Goal: Task Accomplishment & Management: Manage account settings

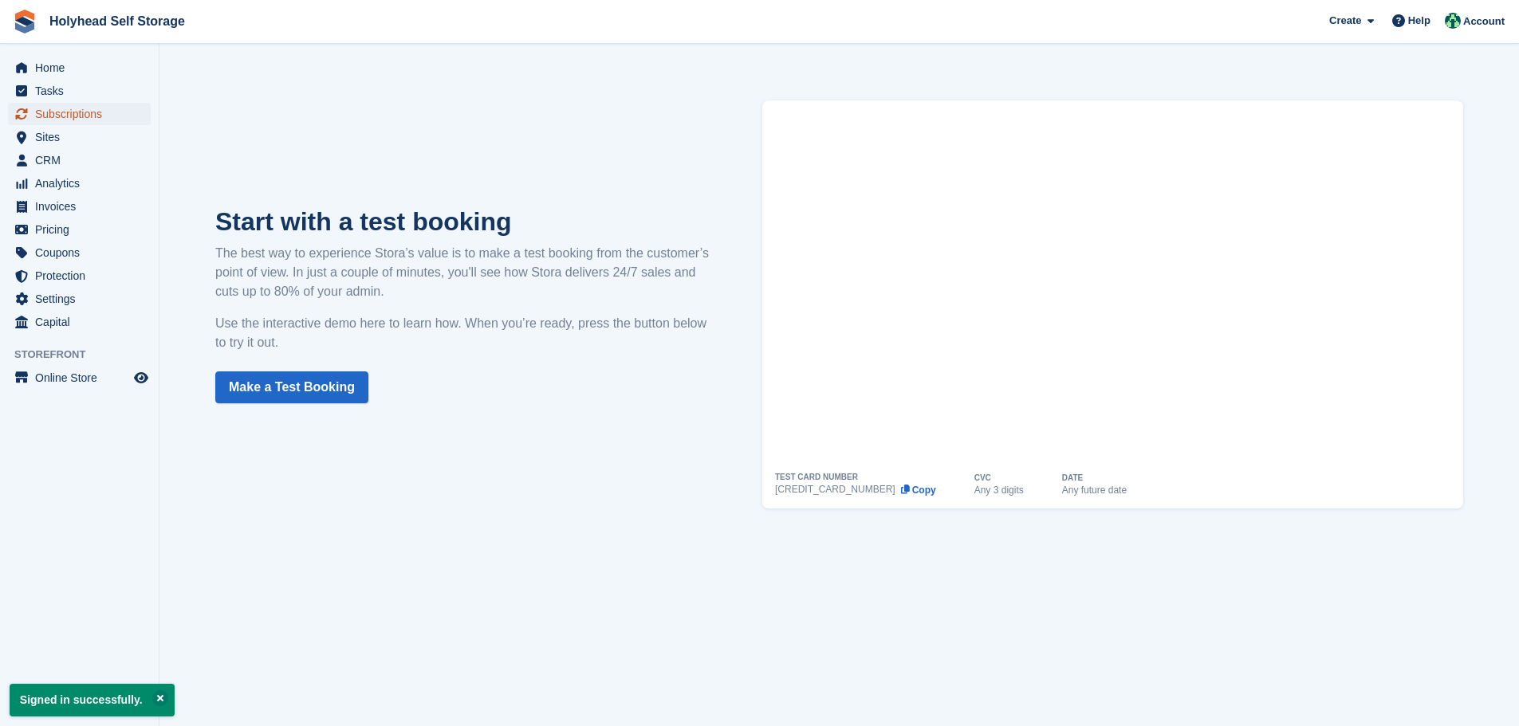
click at [73, 108] on span "Subscriptions" at bounding box center [83, 114] width 96 height 22
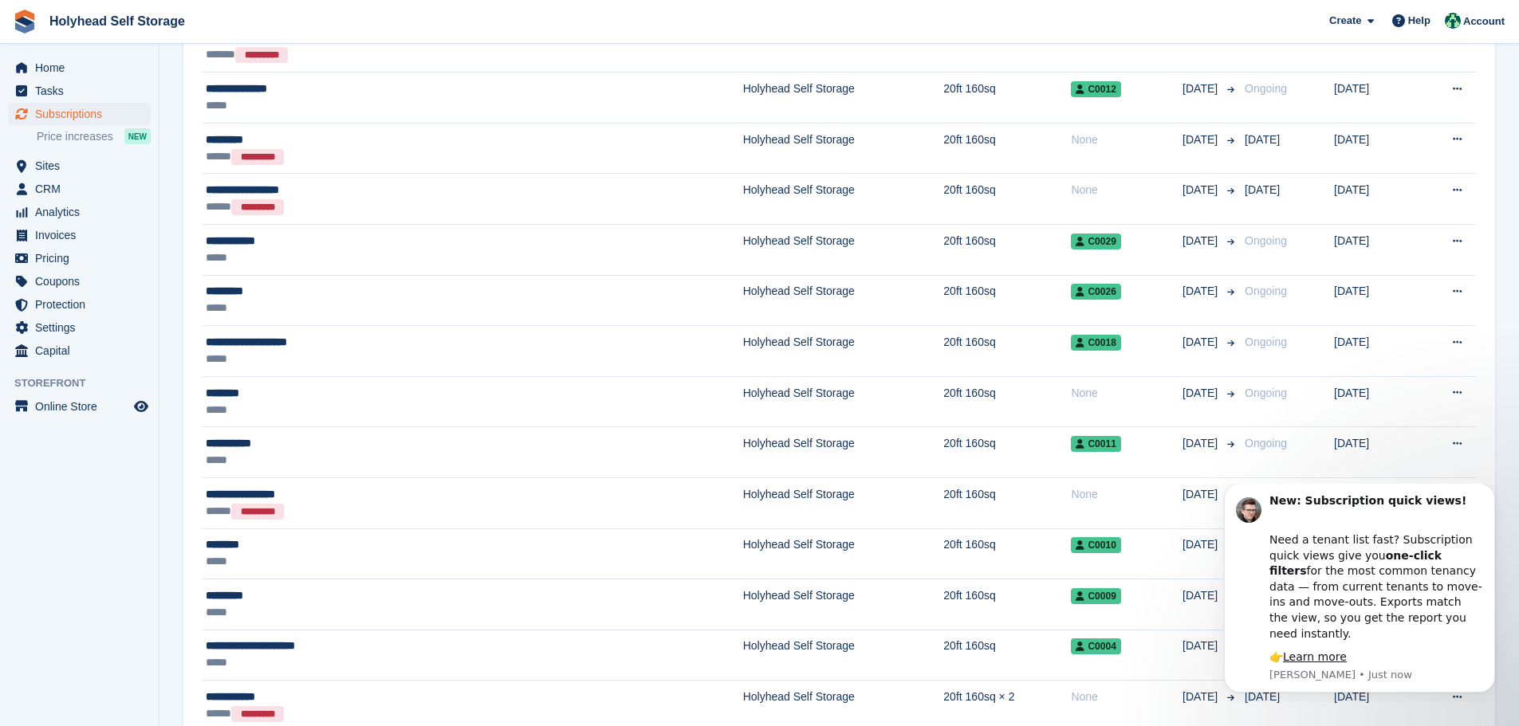
scroll to position [638, 0]
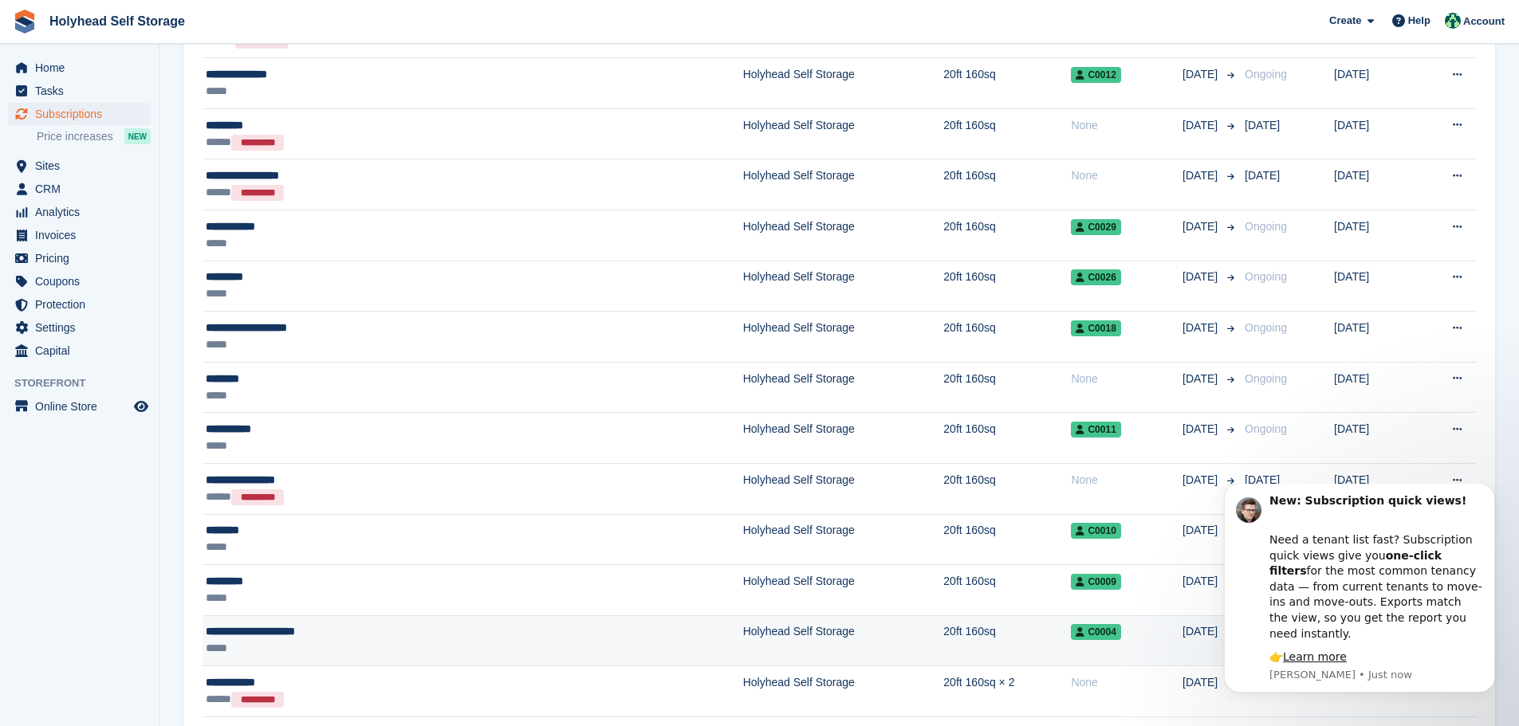
click at [305, 634] on div "**********" at bounding box center [354, 632] width 297 height 17
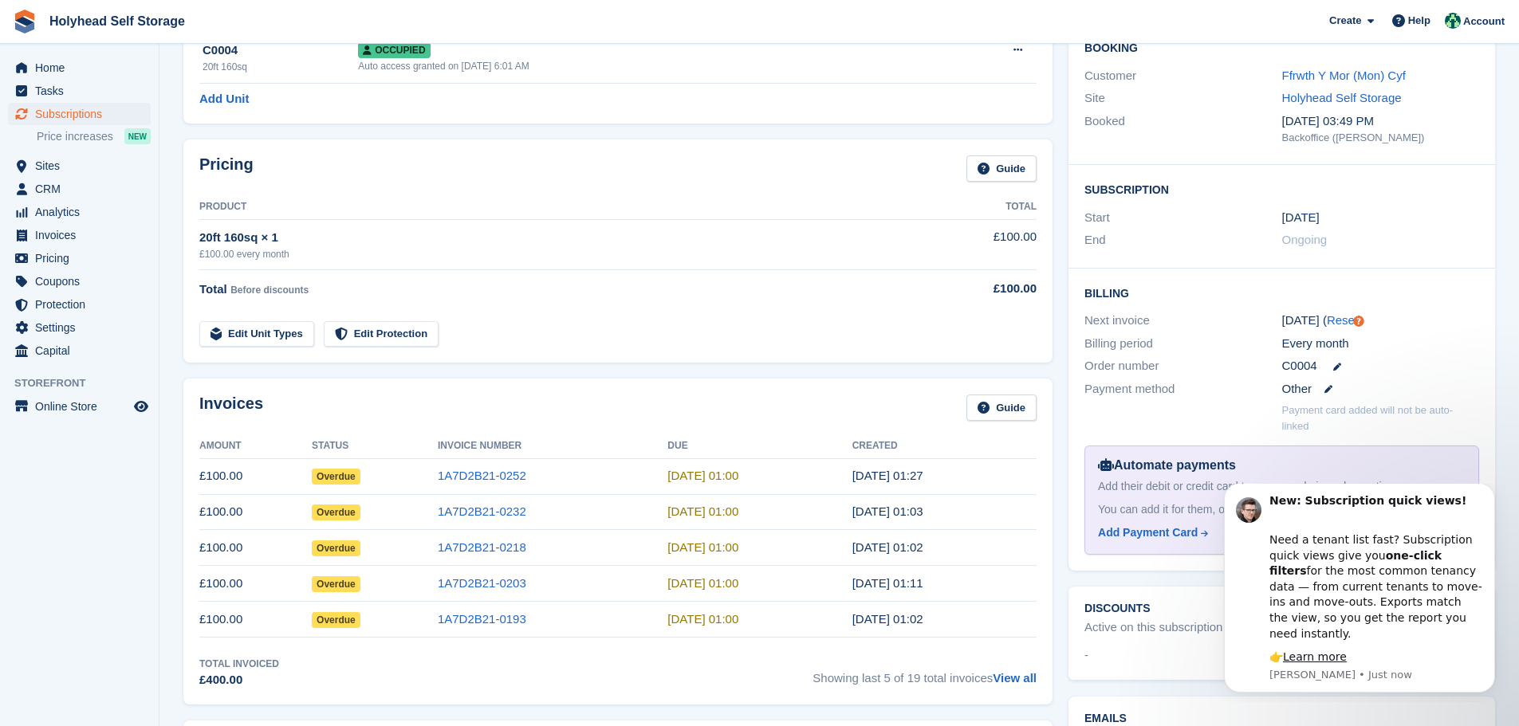
scroll to position [159, 0]
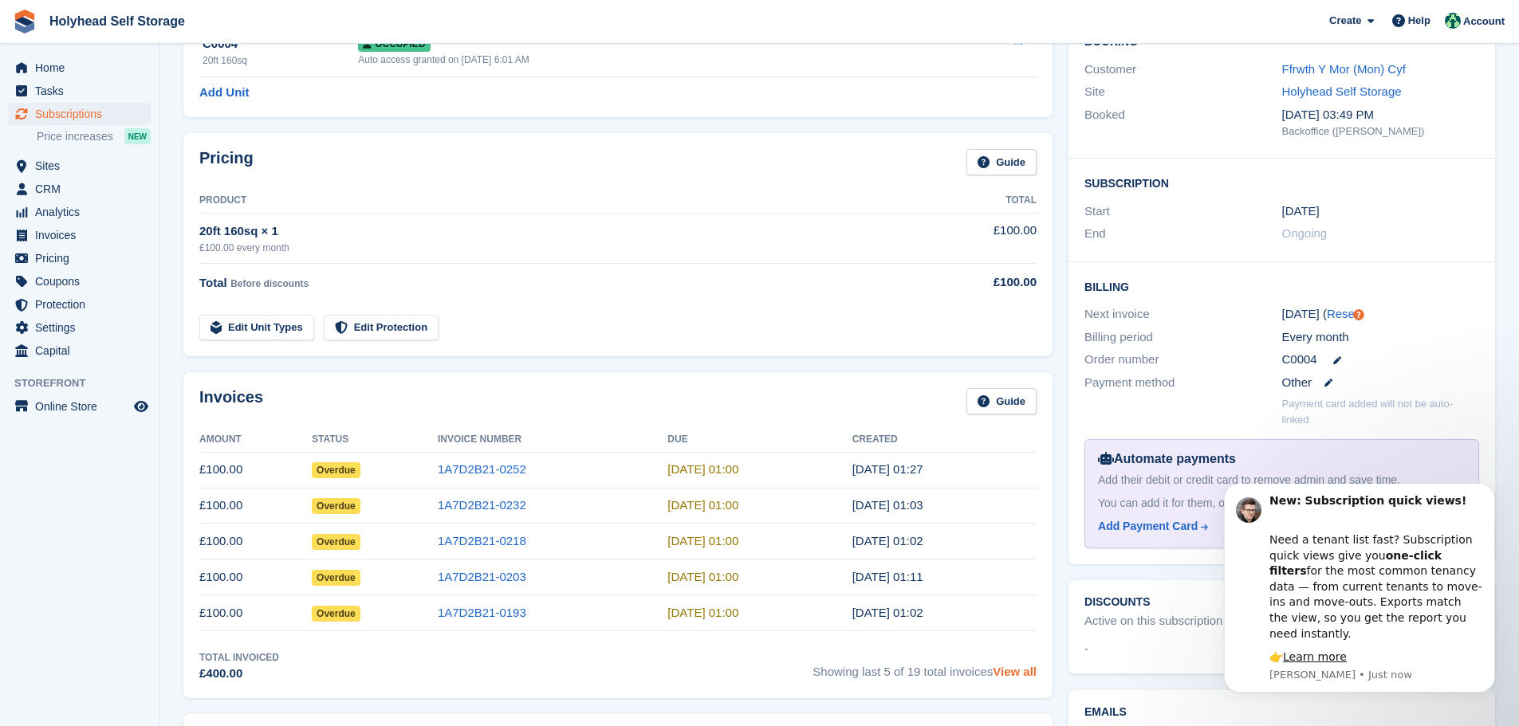
click at [1018, 675] on link "View all" at bounding box center [1015, 672] width 44 height 14
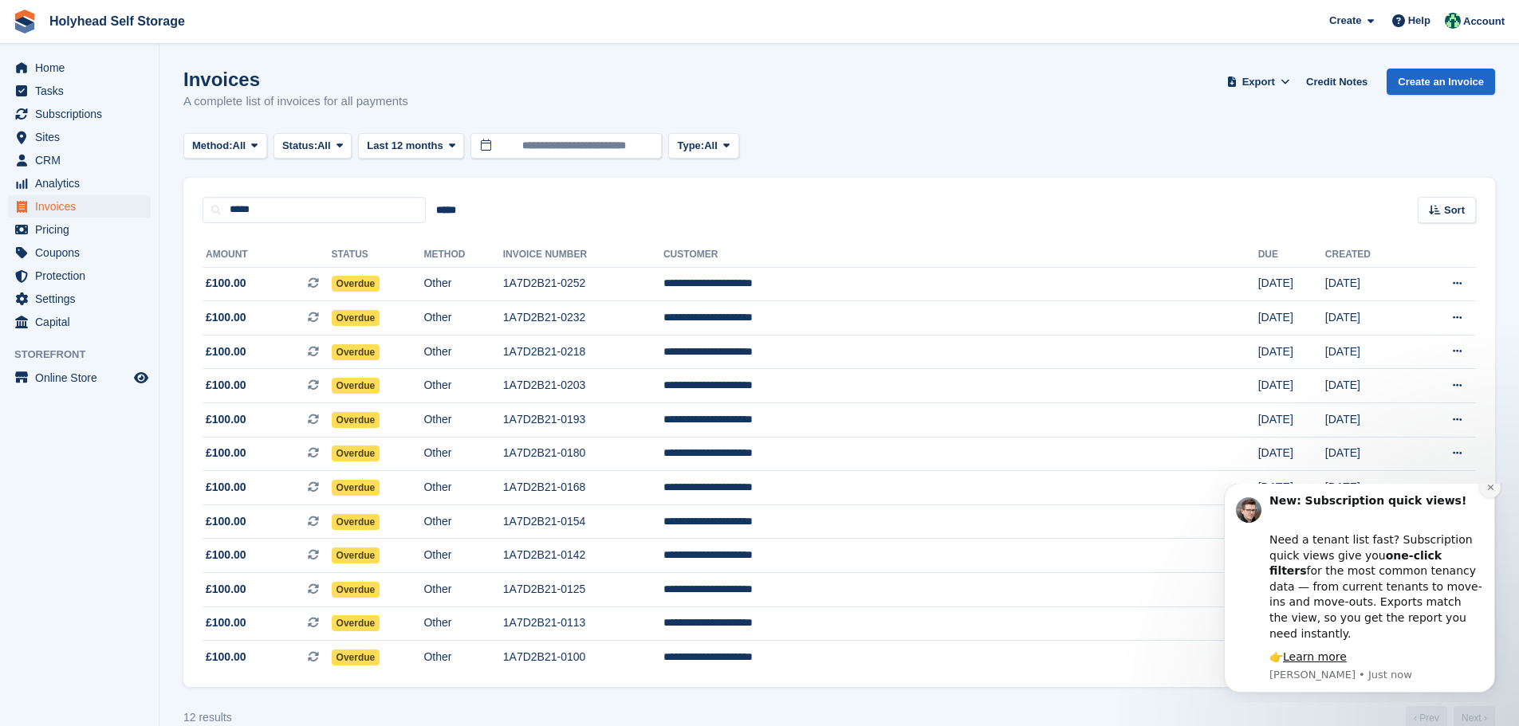
click at [1498, 498] on button "Dismiss notification" at bounding box center [1490, 488] width 21 height 21
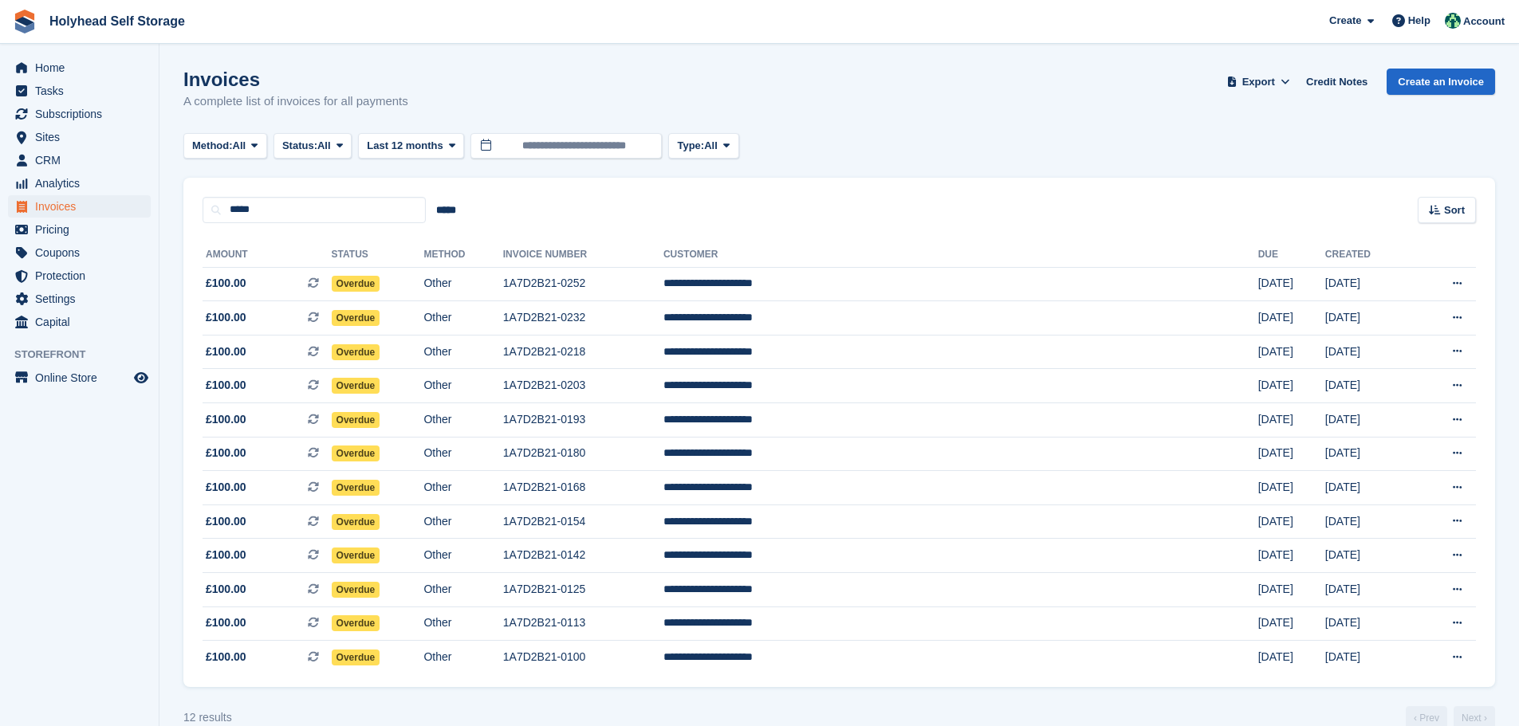
scroll to position [28, 0]
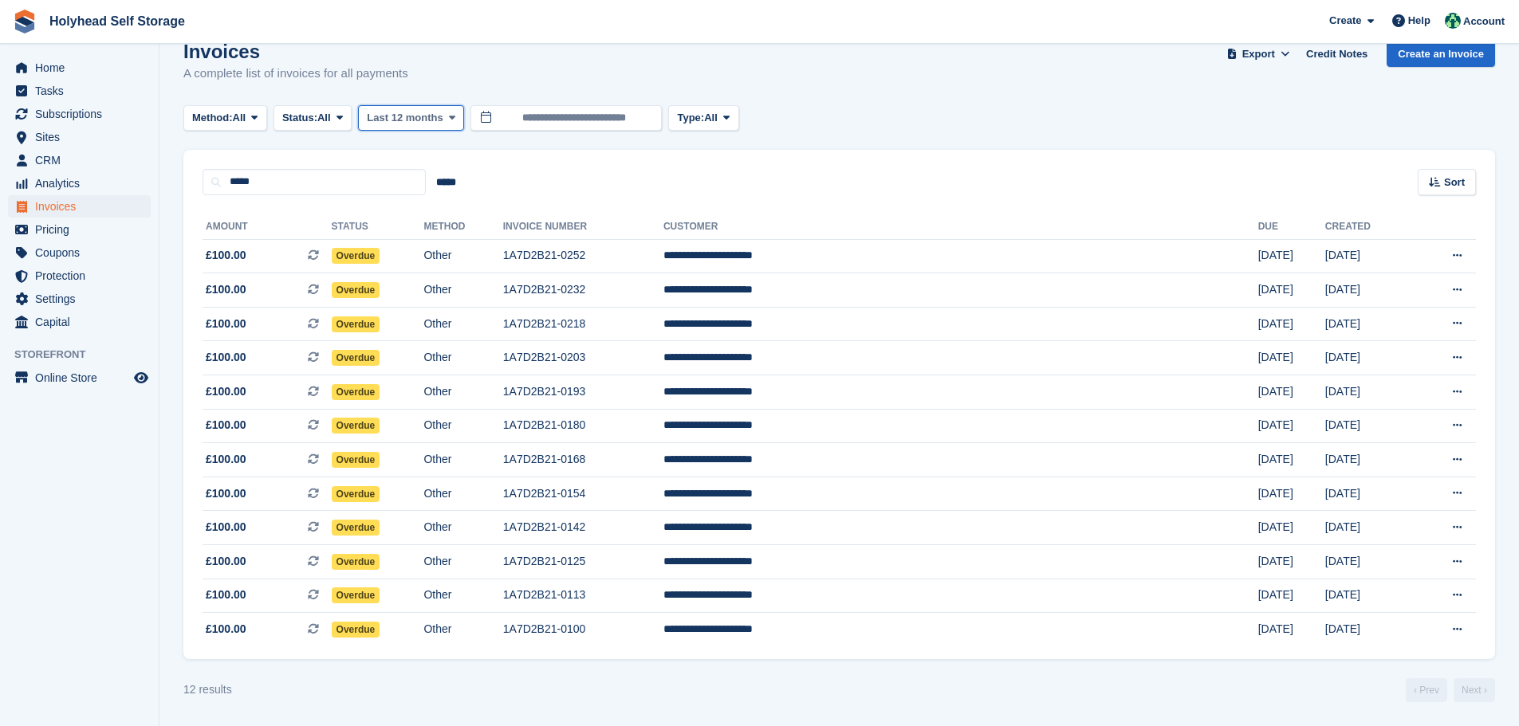
click at [455, 117] on icon at bounding box center [452, 117] width 6 height 10
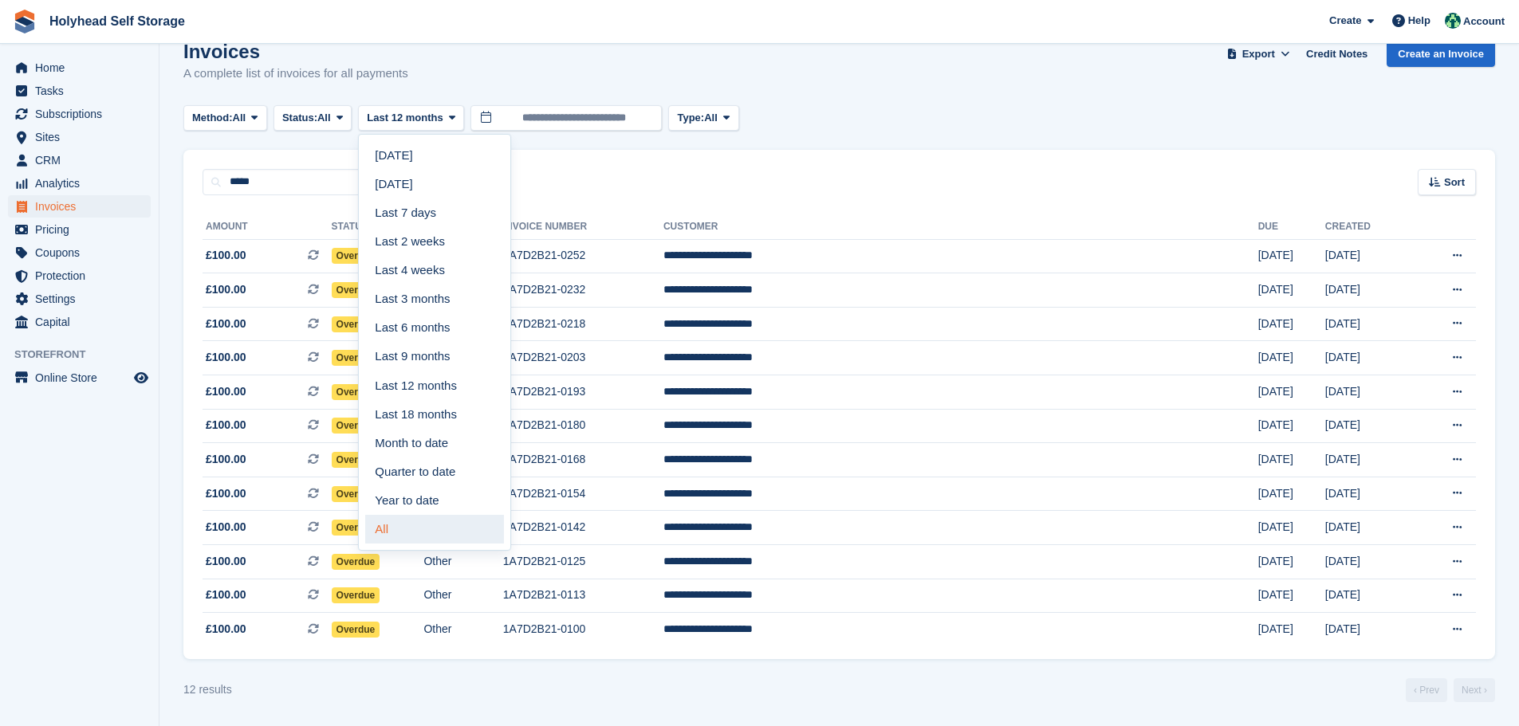
click at [388, 531] on link "All" at bounding box center [434, 529] width 139 height 29
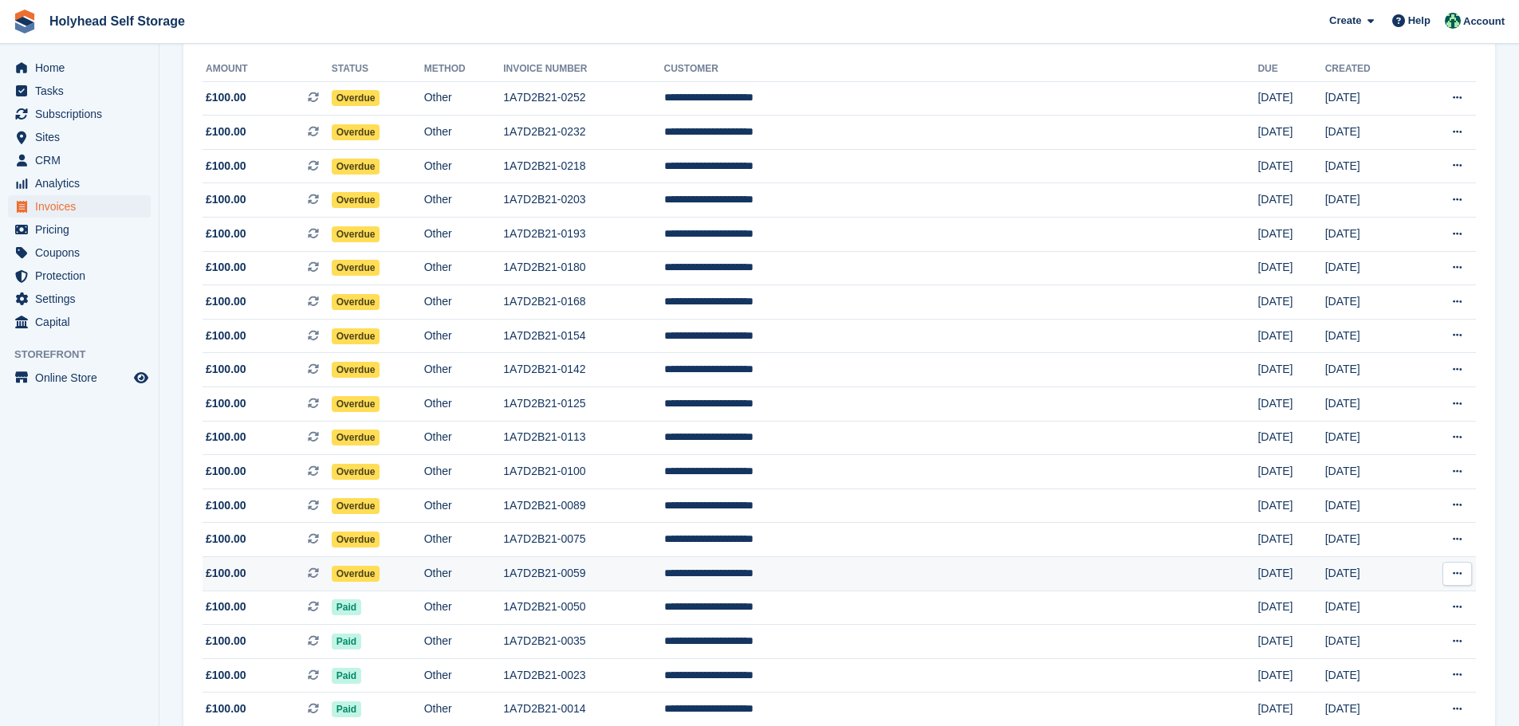
scroll to position [26, 0]
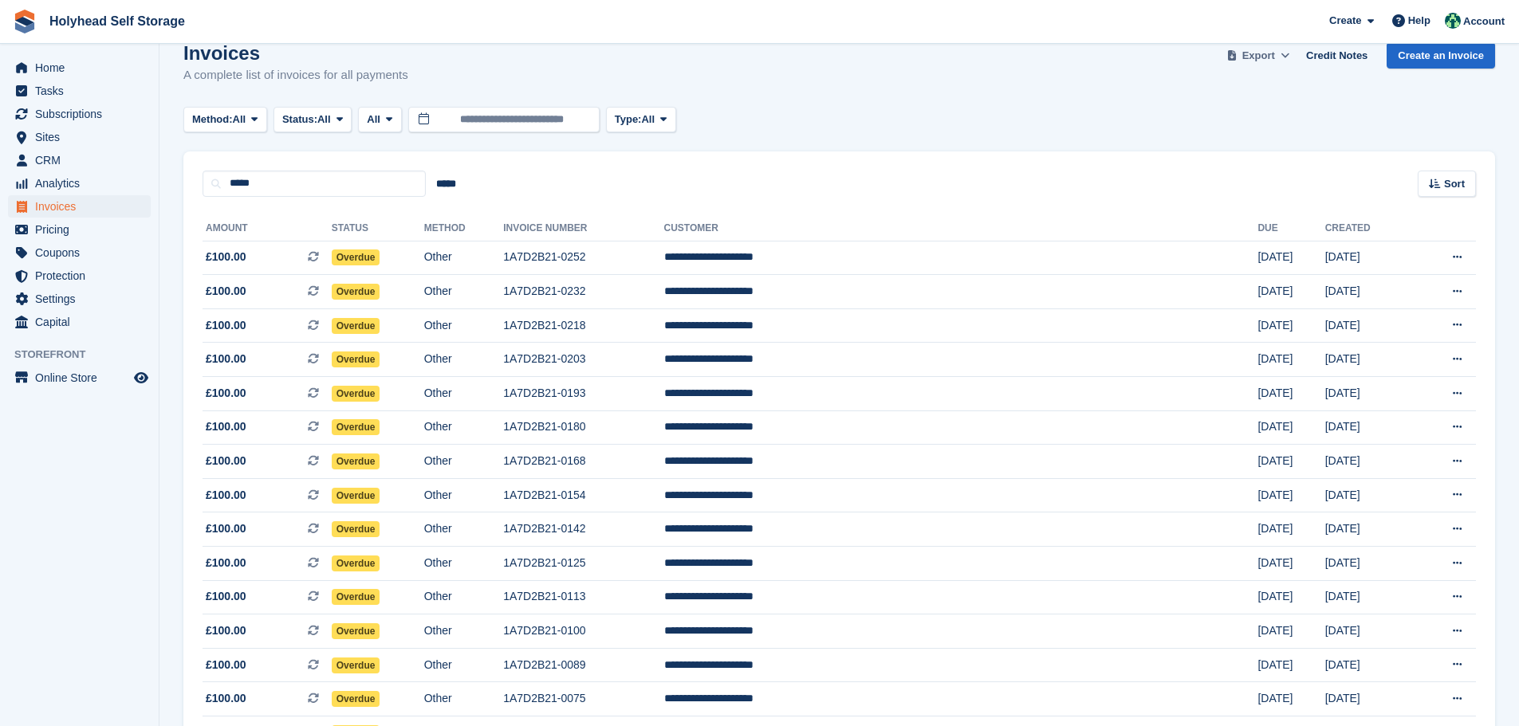
click at [1289, 57] on icon at bounding box center [1285, 55] width 9 height 10
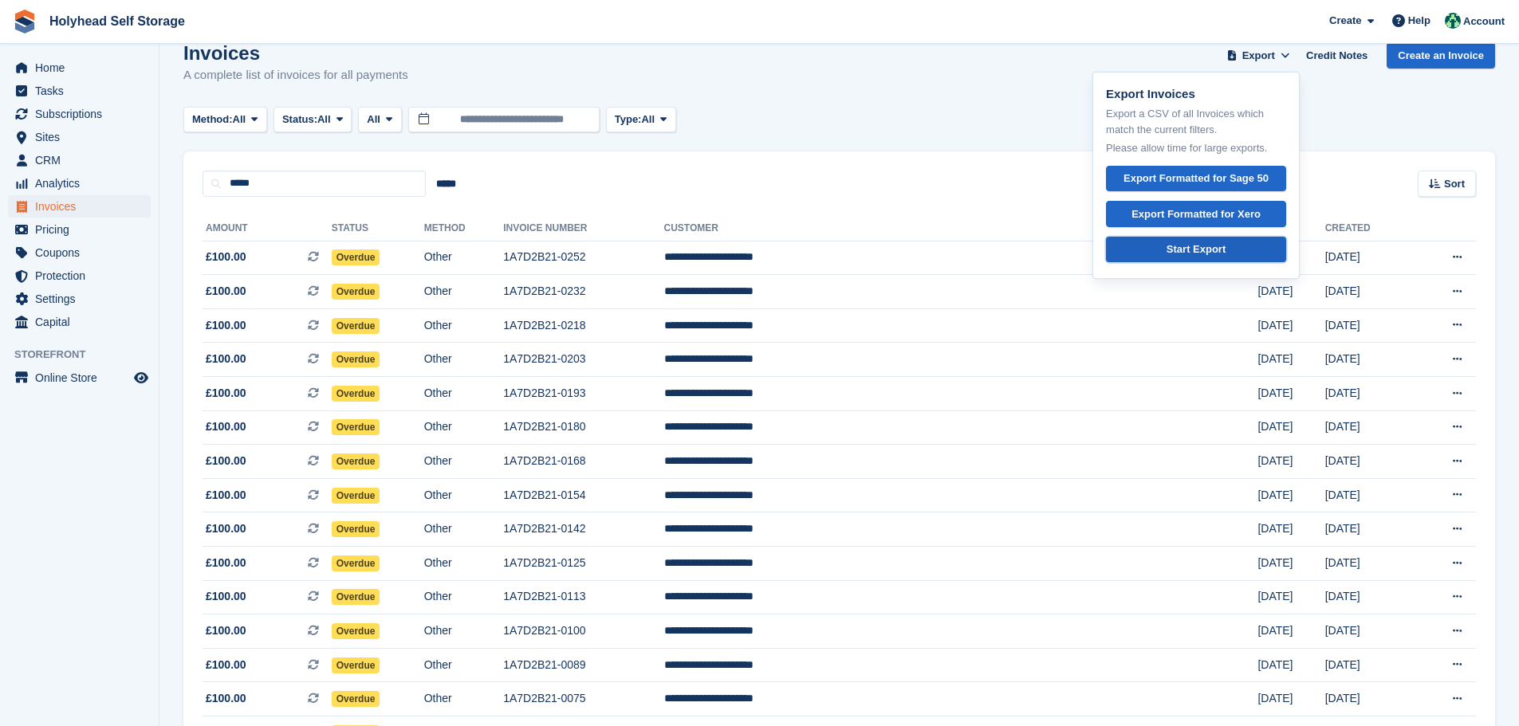
click at [1191, 250] on div "Start Export" at bounding box center [1196, 250] width 59 height 16
click at [1011, 114] on div "Method: All All Bank Transfer Cash Cheque Debit/Credit Card Direct Debit SEPA D…" at bounding box center [839, 120] width 1312 height 26
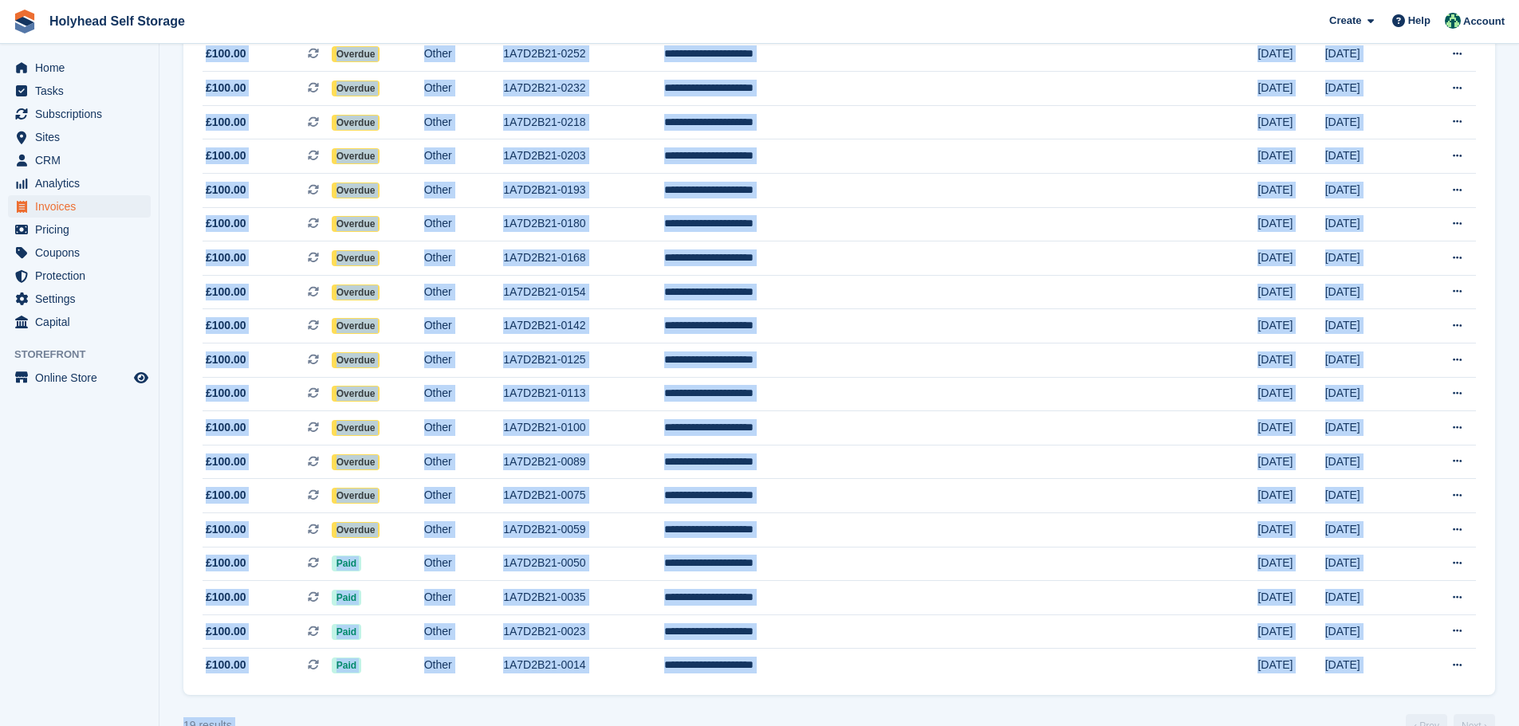
scroll to position [266, 0]
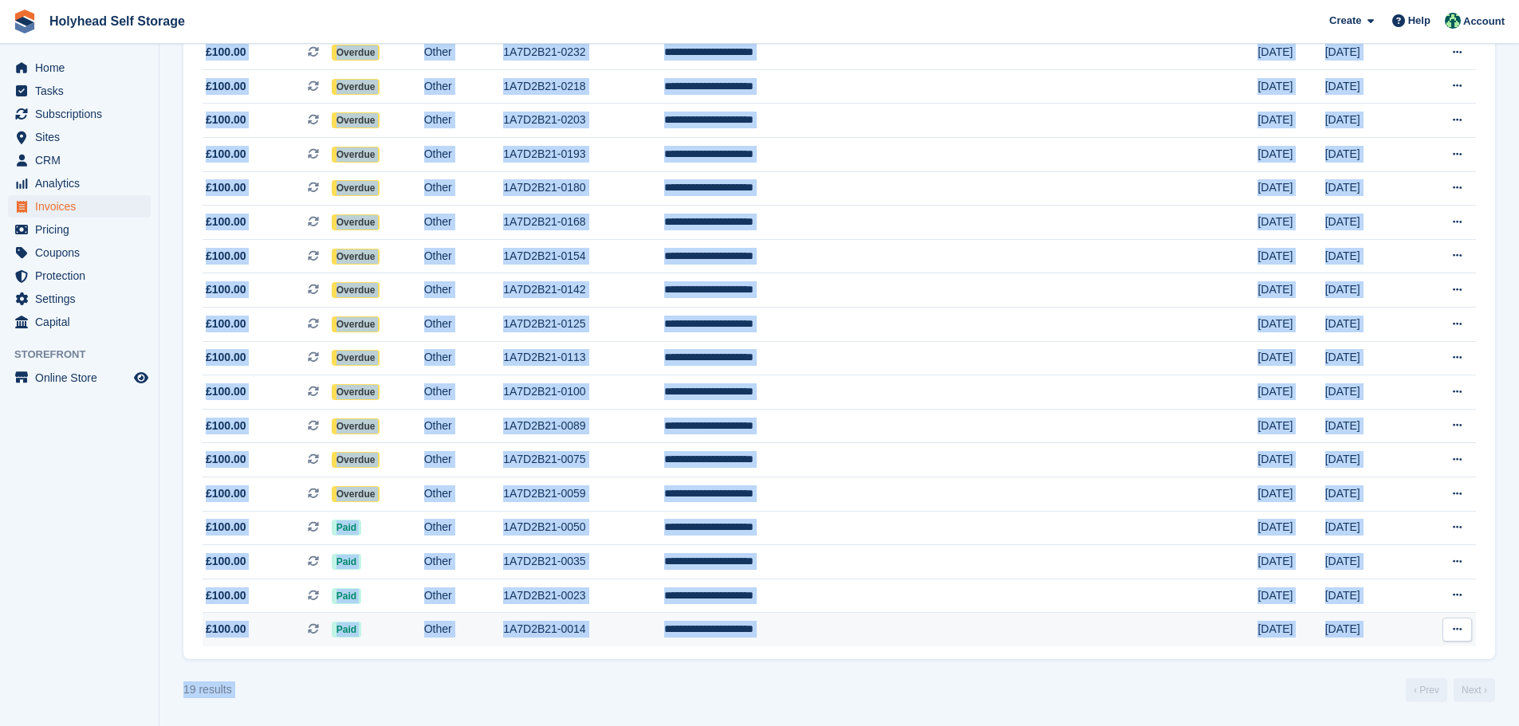
drag, startPoint x: 195, startPoint y: 127, endPoint x: 1343, endPoint y: 632, distance: 1254.0
click at [1343, 632] on div "**********" at bounding box center [839, 309] width 1312 height 702
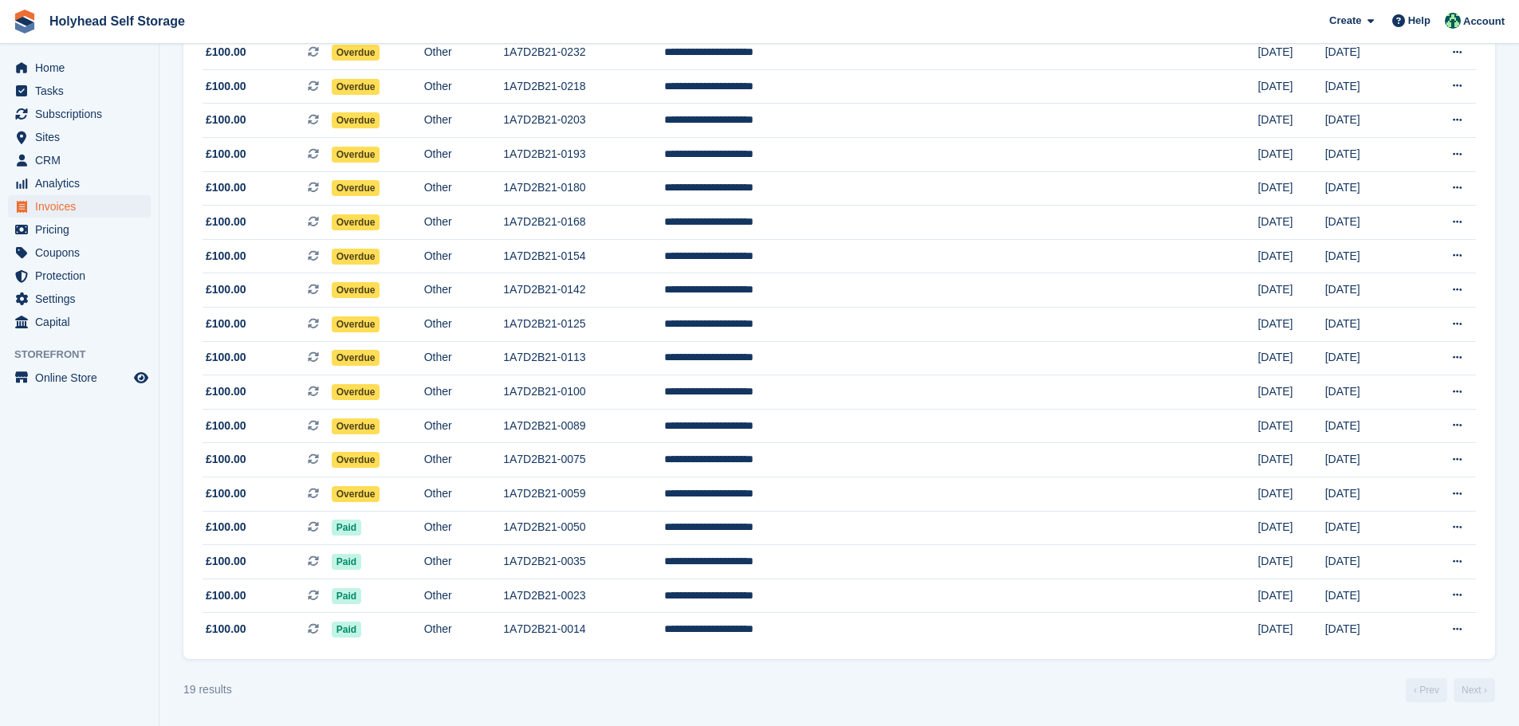
click at [94, 576] on aside "Home Tasks Subscriptions Subscriptions Subscriptions Price increases NEW Price …" at bounding box center [79, 367] width 159 height 647
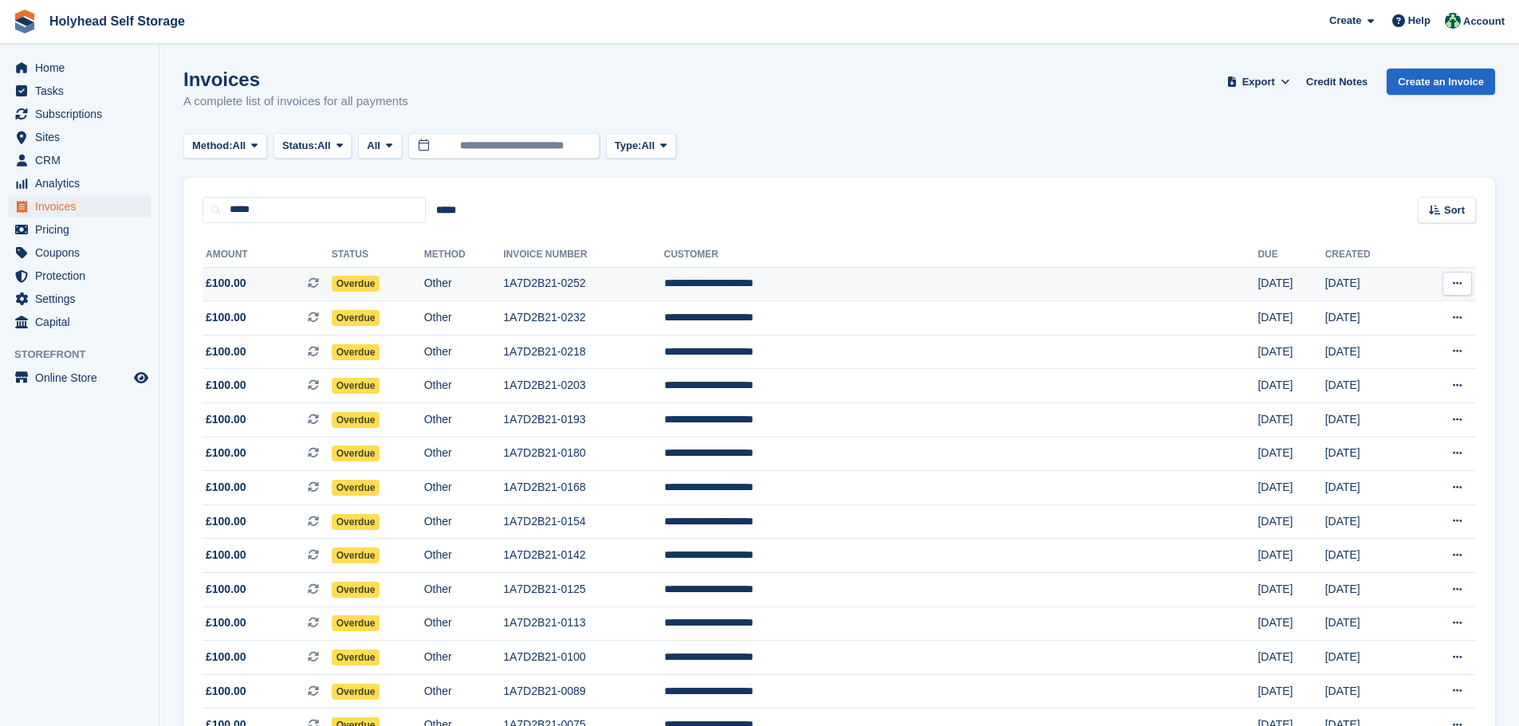
click at [1455, 280] on icon at bounding box center [1457, 283] width 9 height 10
click at [1393, 311] on p "Download PDF" at bounding box center [1395, 315] width 139 height 21
